Goal: Task Accomplishment & Management: Manage account settings

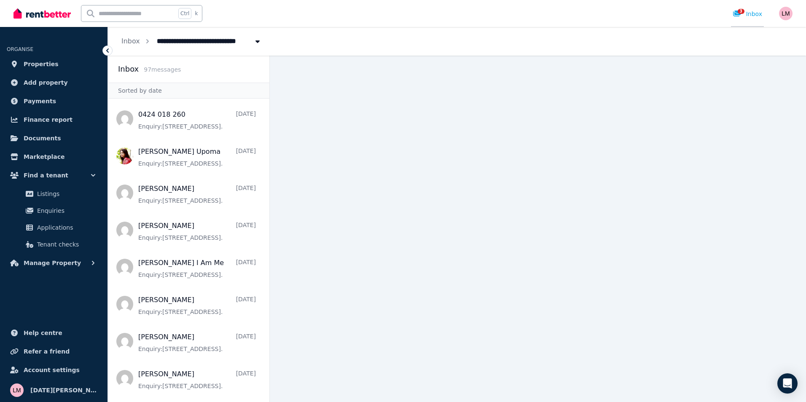
click at [740, 11] on span "3" at bounding box center [740, 11] width 7 height 5
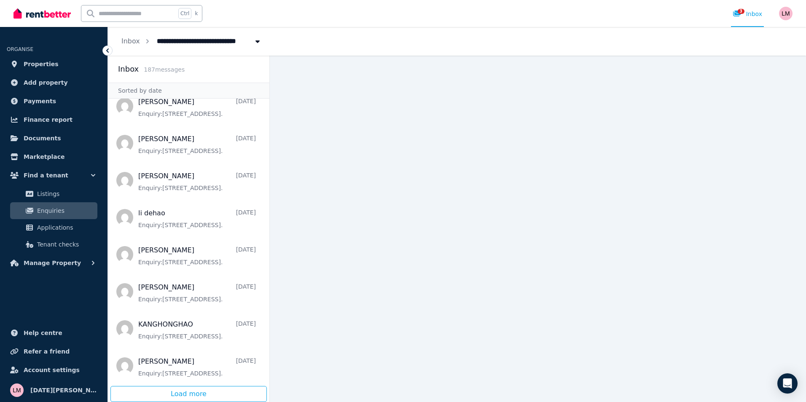
scroll to position [1580, 0]
click at [220, 390] on div "Load more" at bounding box center [188, 394] width 156 height 16
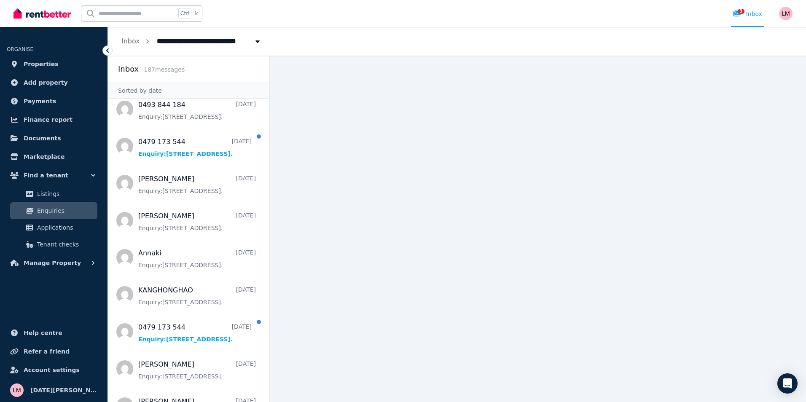
scroll to position [3062, 0]
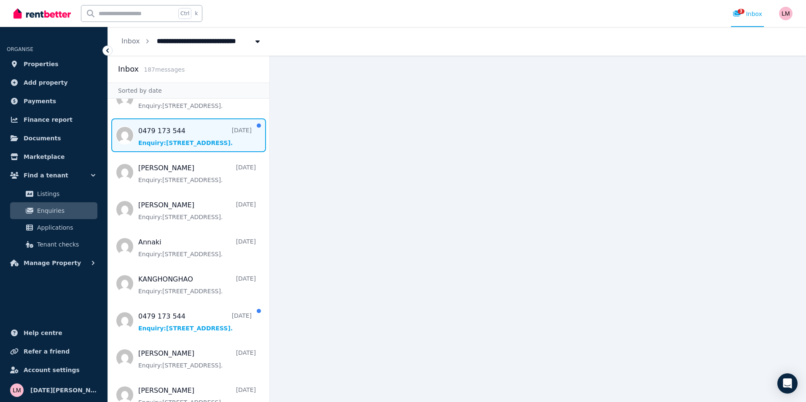
click at [197, 146] on span "Message list" at bounding box center [188, 135] width 161 height 34
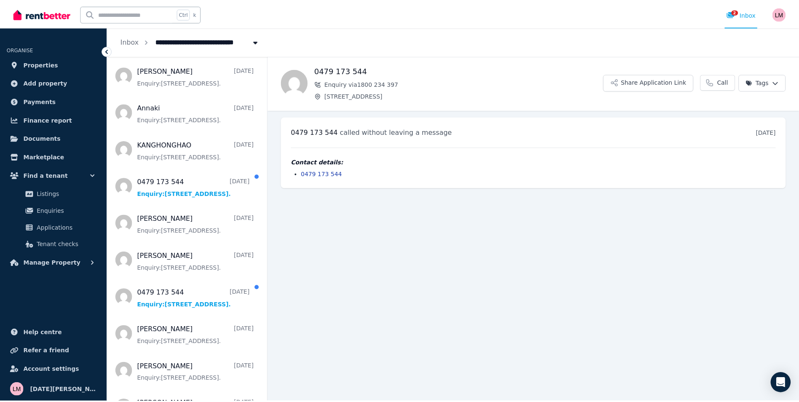
scroll to position [3201, 0]
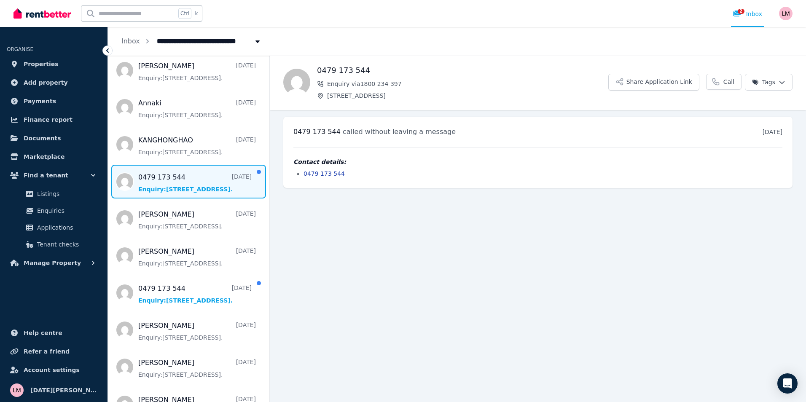
click at [177, 186] on span "Message list" at bounding box center [188, 182] width 161 height 34
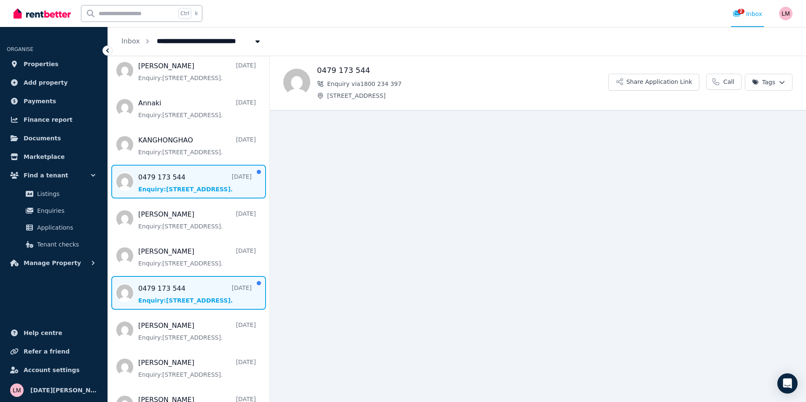
click at [173, 300] on span "Message list" at bounding box center [188, 293] width 161 height 34
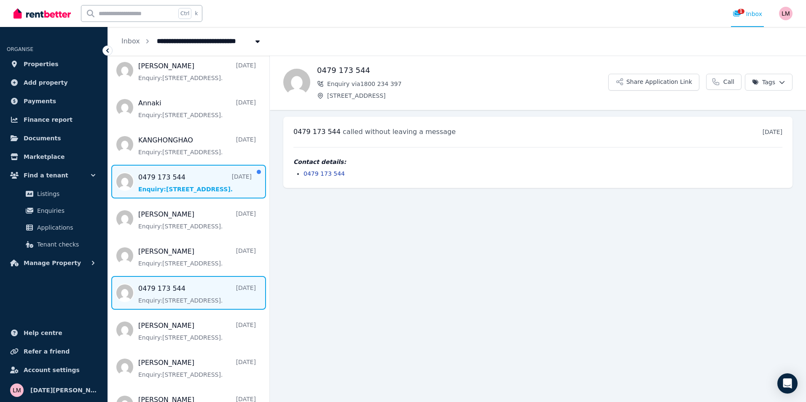
click at [189, 193] on span "Message list" at bounding box center [188, 182] width 161 height 34
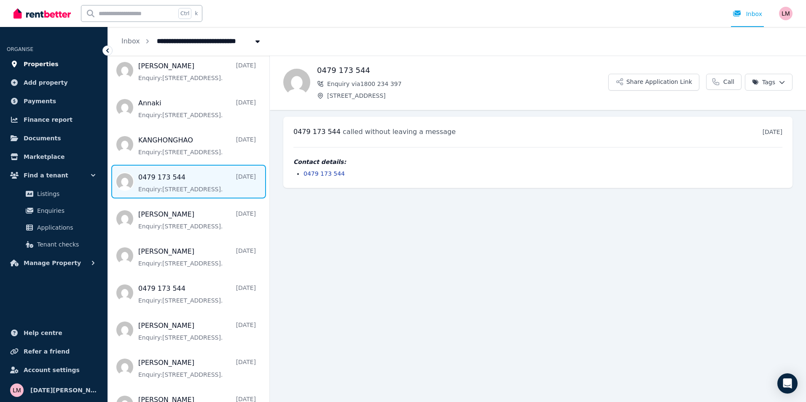
click at [55, 64] on link "Properties" at bounding box center [54, 64] width 94 height 17
